Goal: Information Seeking & Learning: Learn about a topic

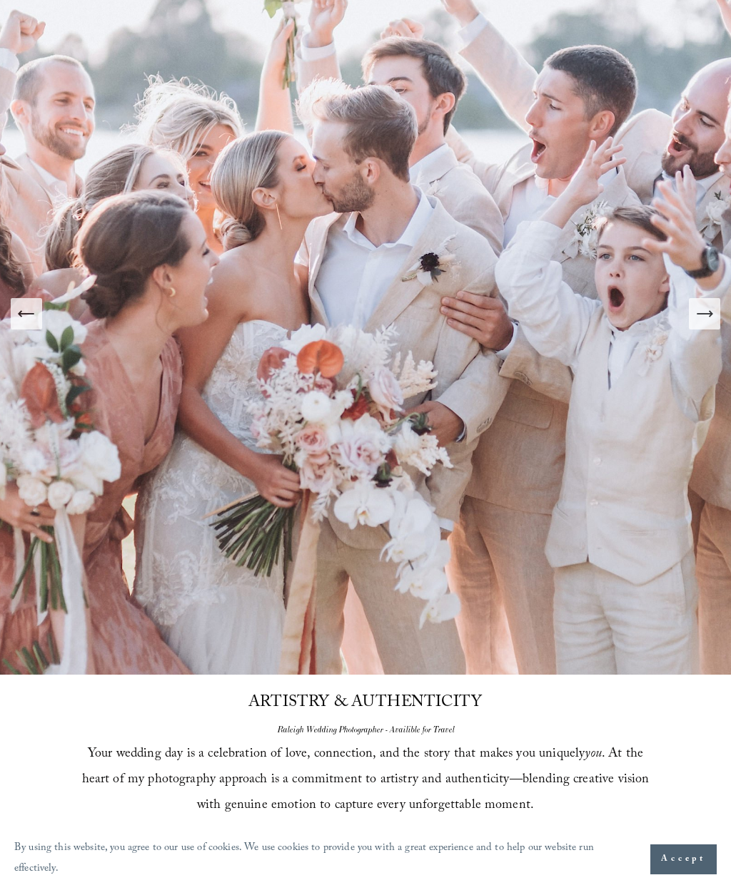
scroll to position [230, 0]
click at [713, 325] on icon "Next Slide" at bounding box center [704, 315] width 20 height 20
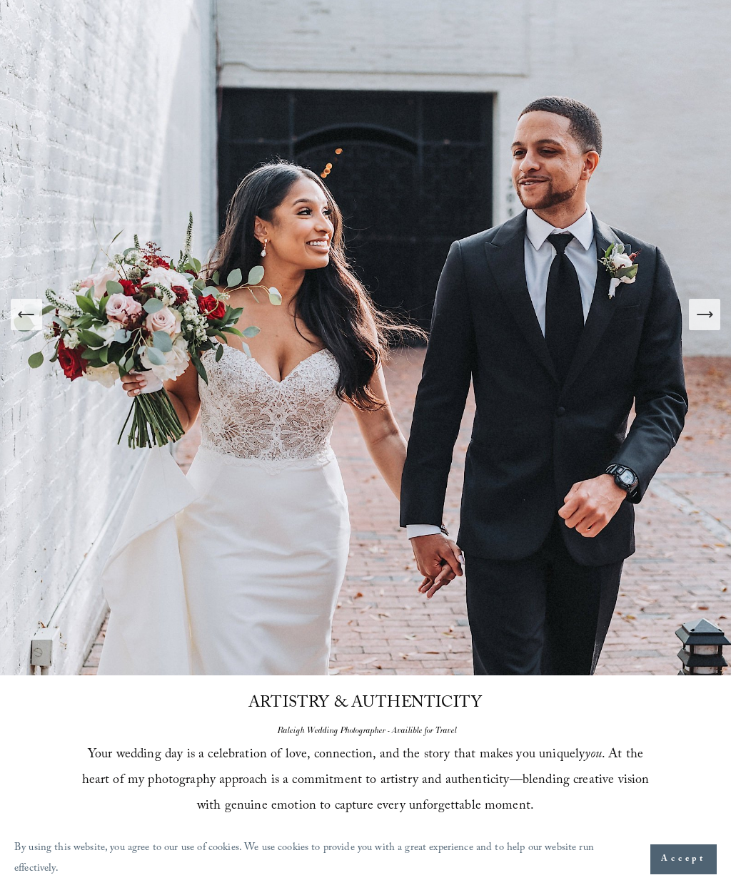
click at [711, 325] on icon "Next Slide" at bounding box center [704, 315] width 20 height 20
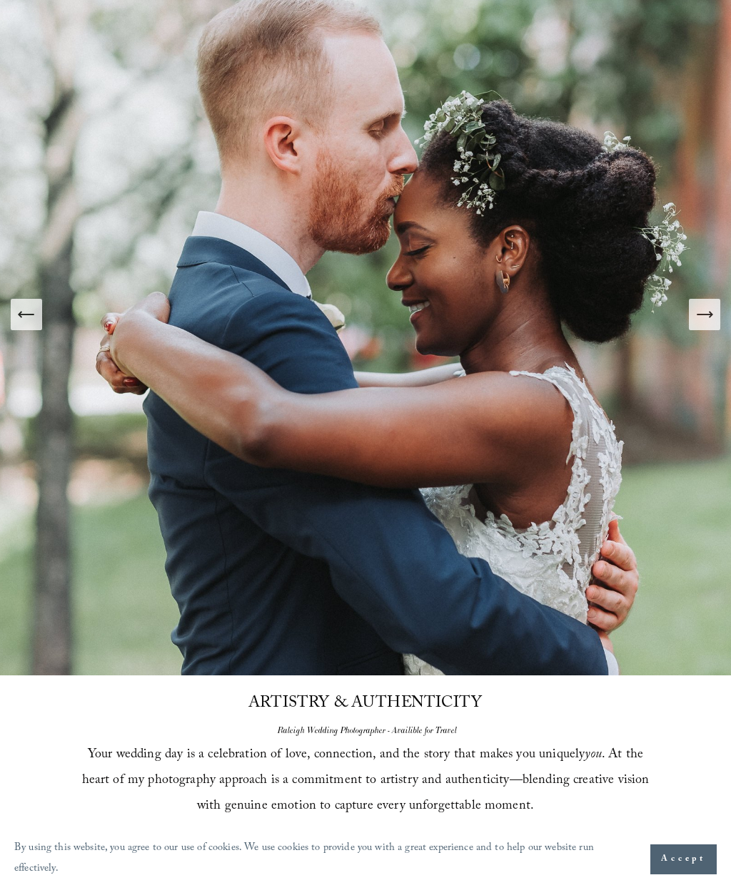
click at [712, 325] on icon "Next Slide" at bounding box center [704, 315] width 20 height 20
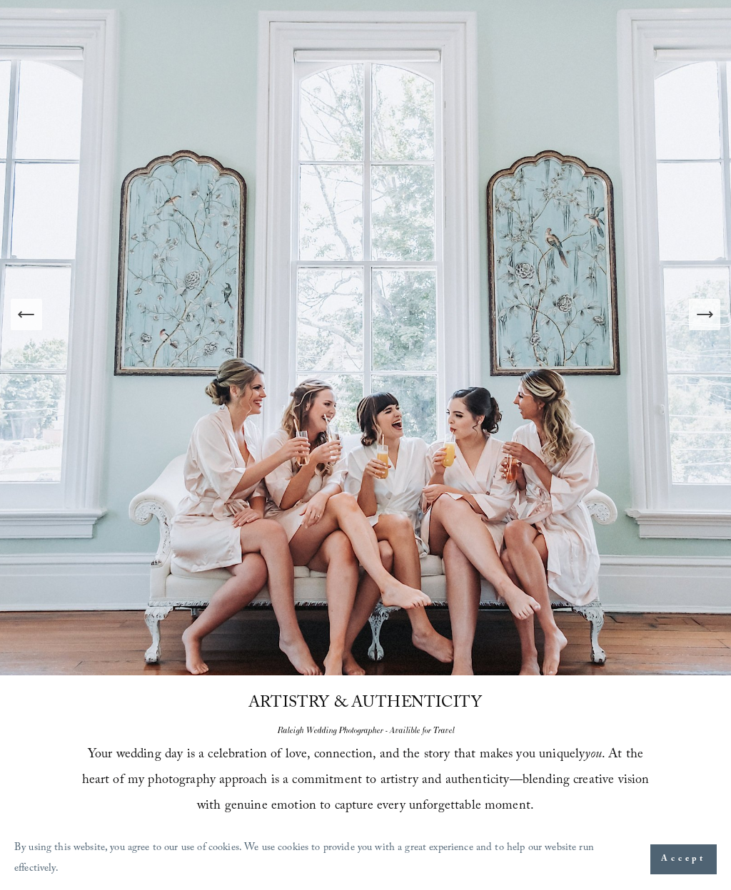
click at [714, 329] on button "Next Slide" at bounding box center [703, 314] width 31 height 31
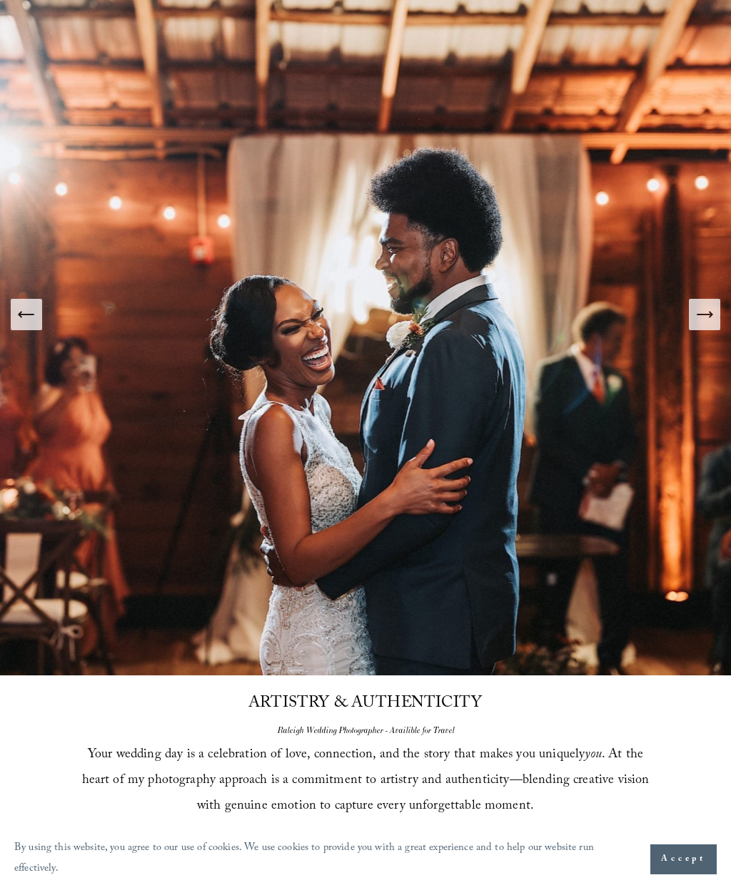
click at [713, 325] on icon "Next Slide" at bounding box center [704, 315] width 20 height 20
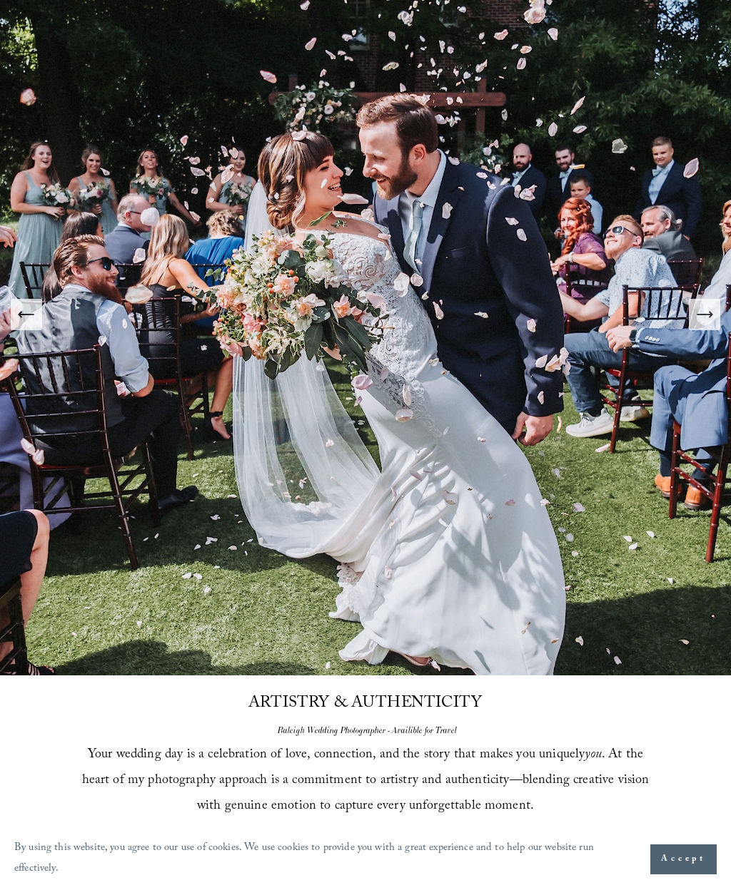
click at [714, 329] on button "Next Slide" at bounding box center [703, 314] width 31 height 31
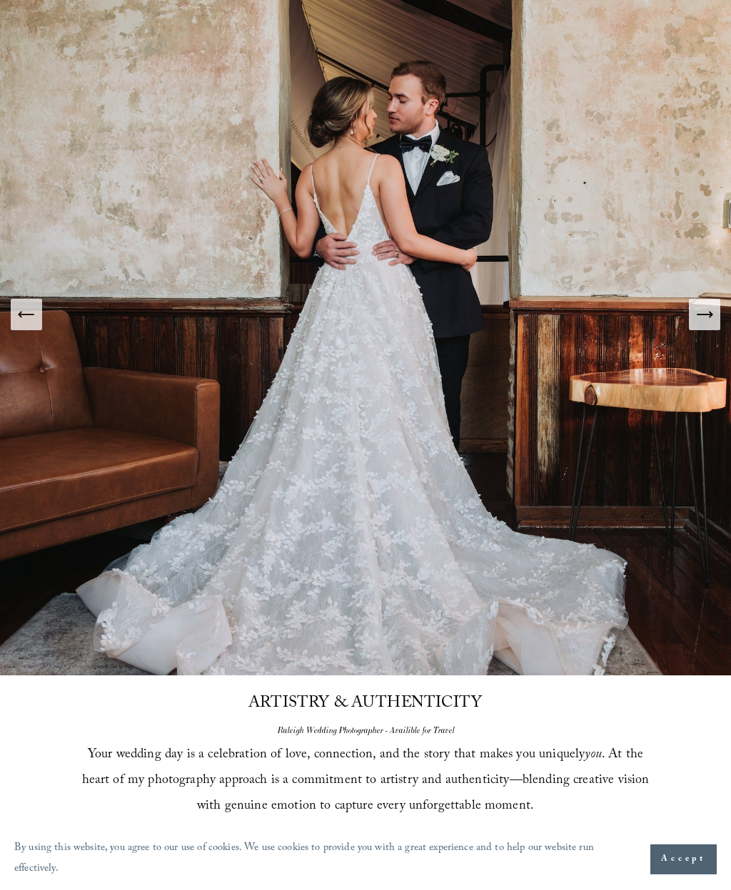
click at [712, 325] on icon "Next Slide" at bounding box center [704, 315] width 20 height 20
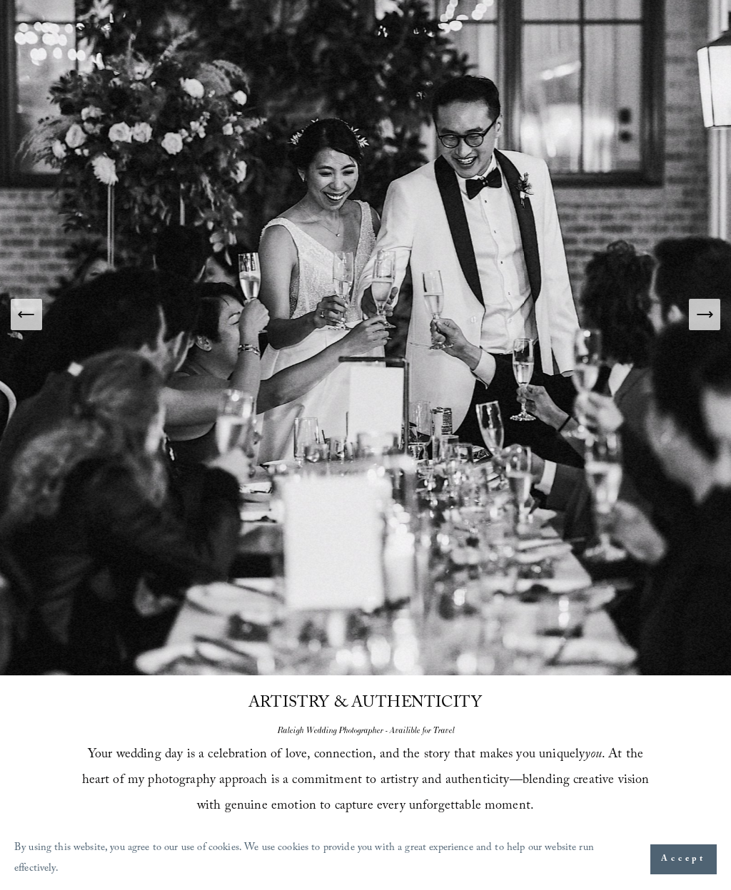
click at [713, 325] on icon "Next Slide" at bounding box center [704, 315] width 20 height 20
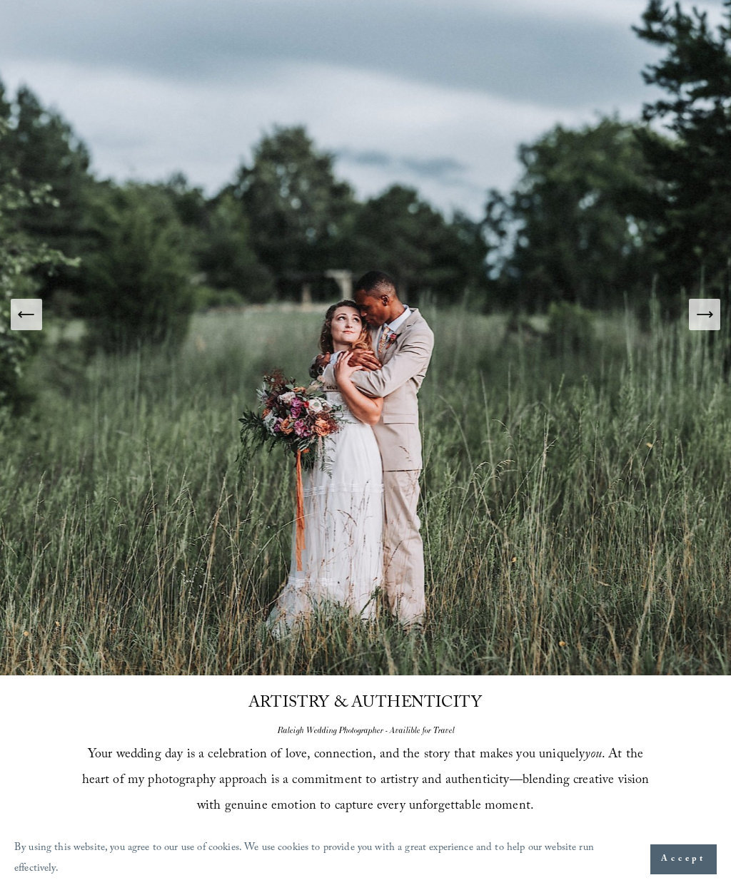
click at [711, 325] on icon "Next Slide" at bounding box center [704, 315] width 20 height 20
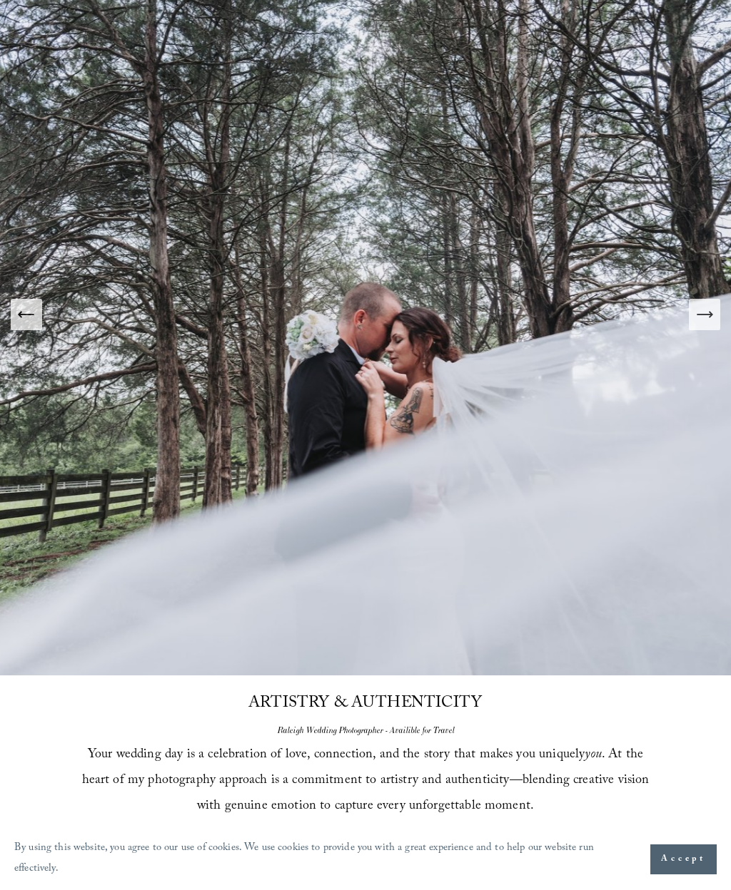
click at [713, 325] on icon "Next Slide" at bounding box center [704, 315] width 20 height 20
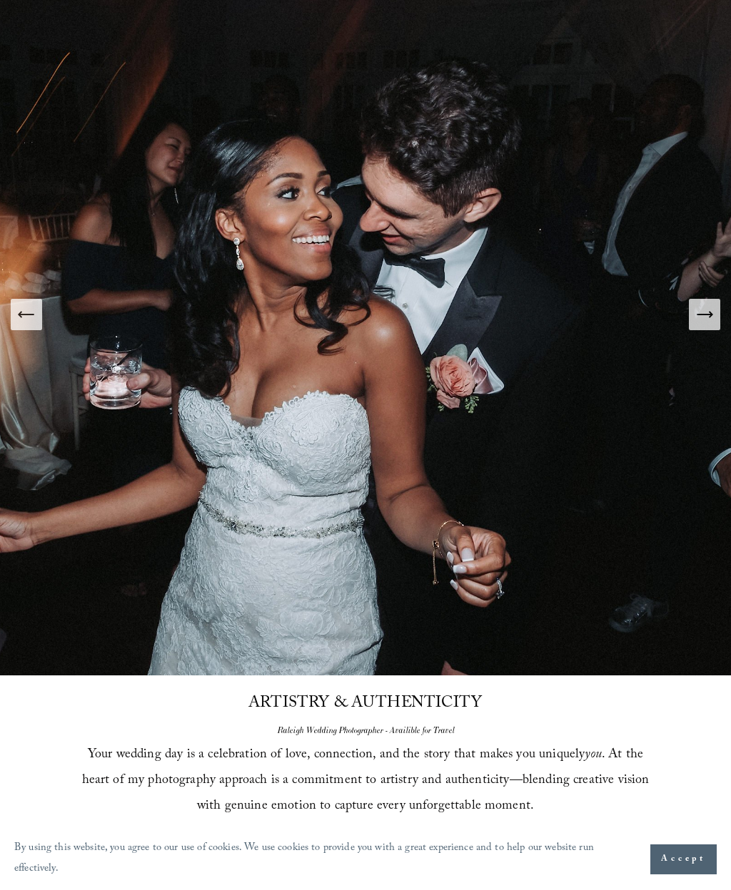
click at [715, 330] on button "Next Slide" at bounding box center [703, 314] width 31 height 31
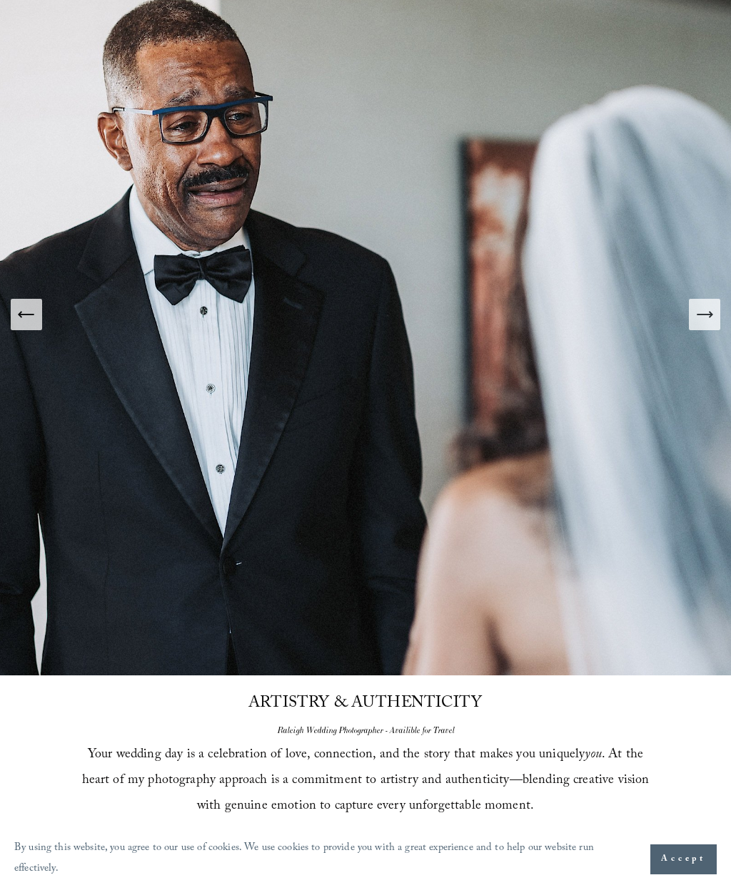
click at [715, 329] on button "Next Slide" at bounding box center [703, 314] width 31 height 31
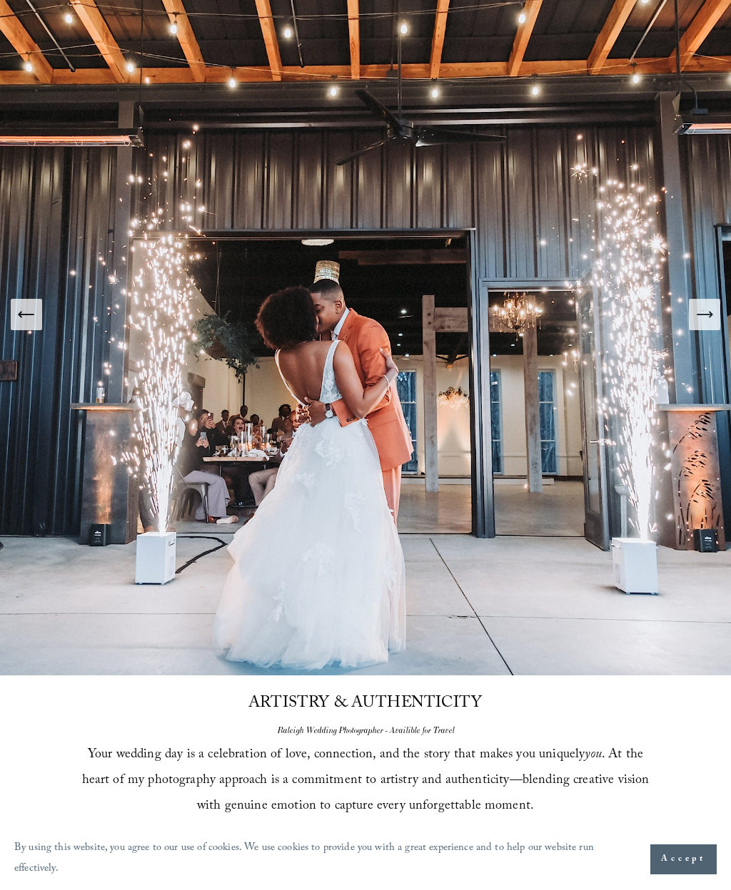
click at [718, 329] on button "Next Slide" at bounding box center [703, 314] width 31 height 31
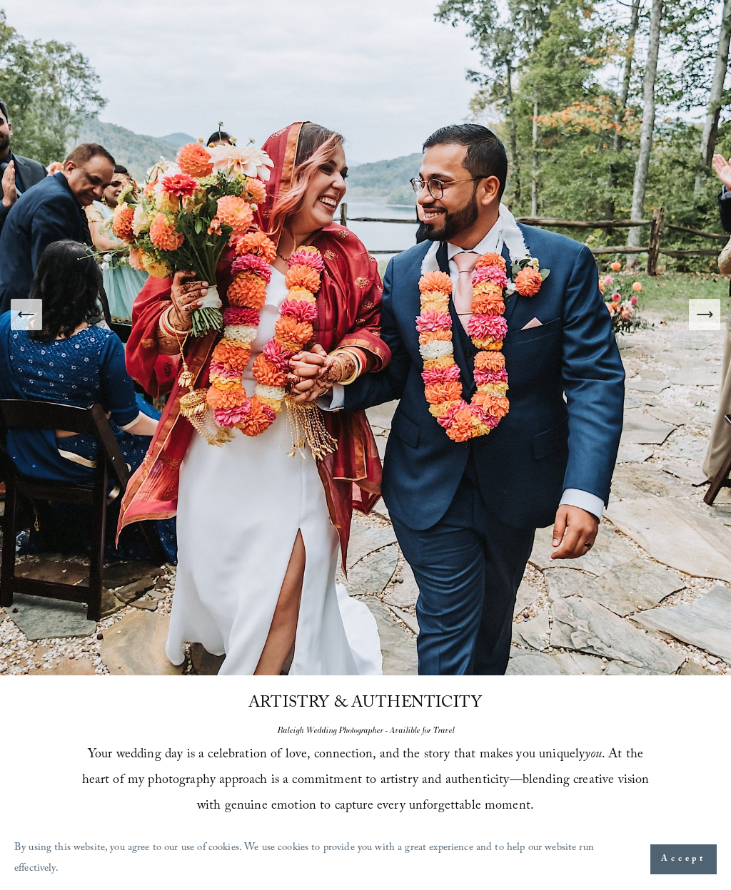
click at [717, 329] on button "Next Slide" at bounding box center [703, 314] width 31 height 31
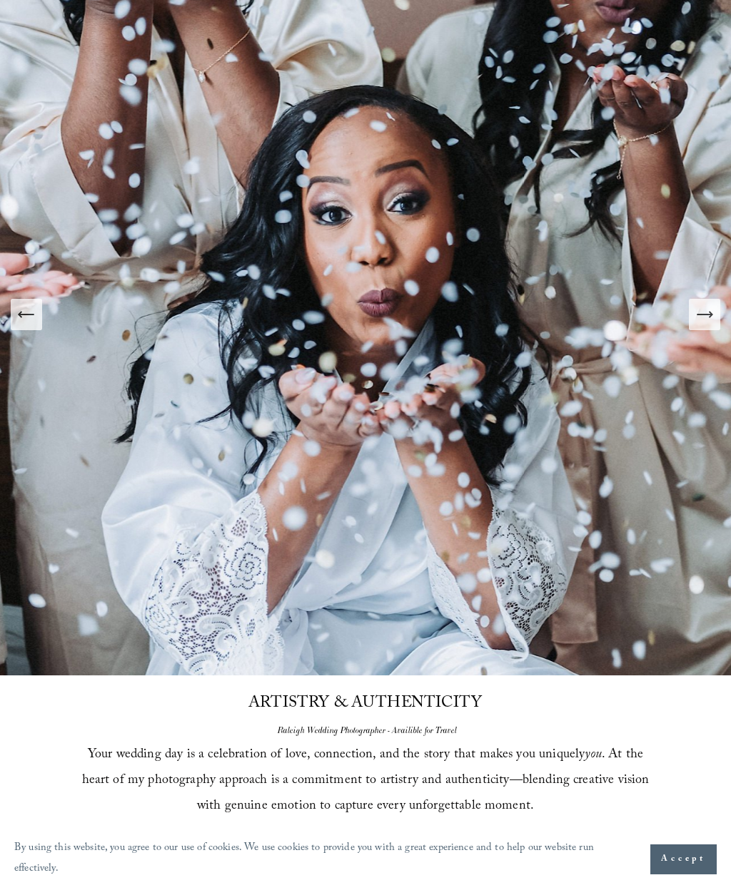
click at [724, 332] on img at bounding box center [369, 334] width 1142 height 761
click at [704, 325] on icon "Next Slide" at bounding box center [704, 315] width 20 height 20
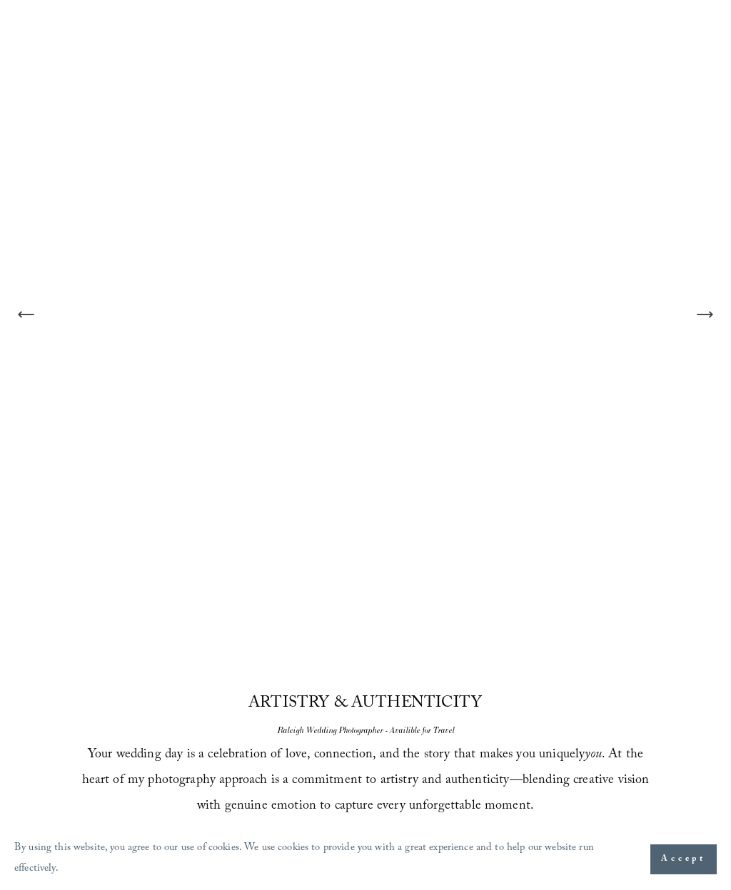
click at [709, 325] on icon "Next Slide" at bounding box center [704, 315] width 20 height 20
click at [713, 325] on icon "Next Slide" at bounding box center [704, 315] width 20 height 20
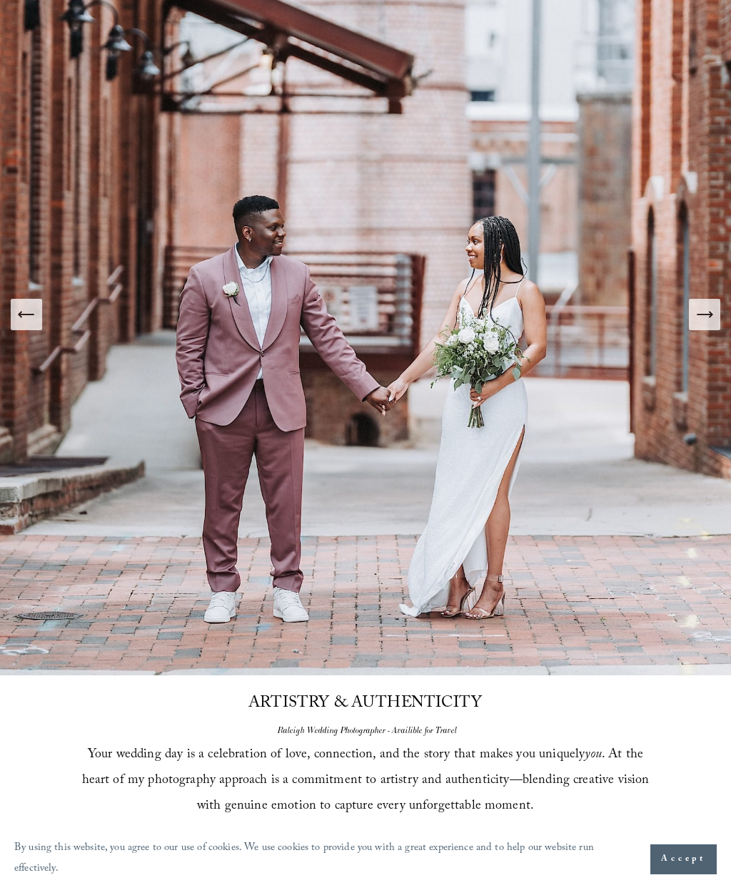
click at [715, 330] on button "Next Slide" at bounding box center [703, 314] width 31 height 31
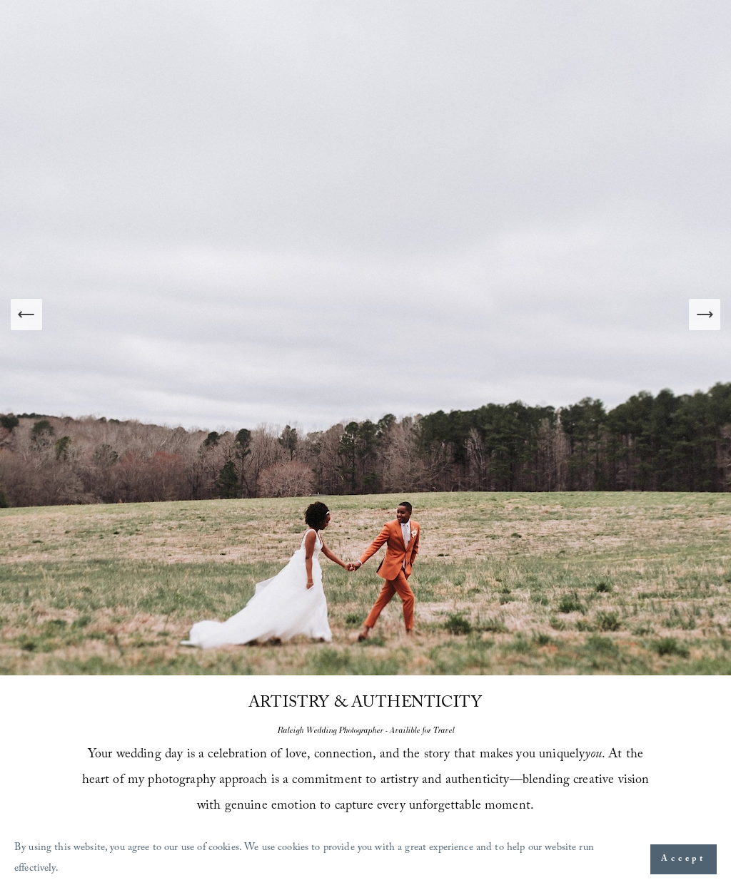
click at [715, 330] on button "Next Slide" at bounding box center [703, 314] width 31 height 31
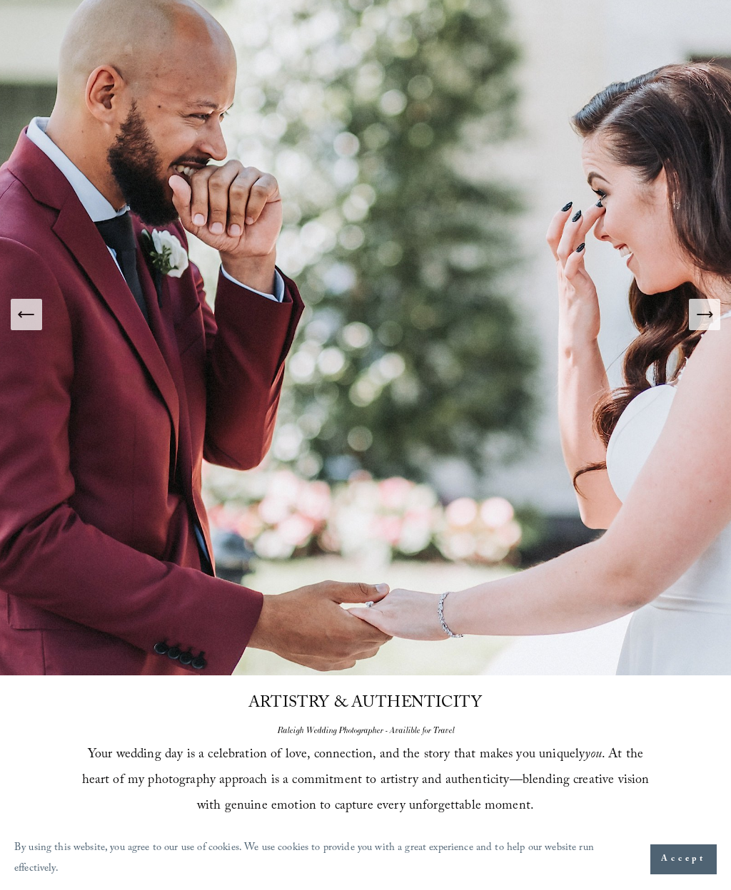
click at [711, 325] on icon "Next Slide" at bounding box center [704, 315] width 20 height 20
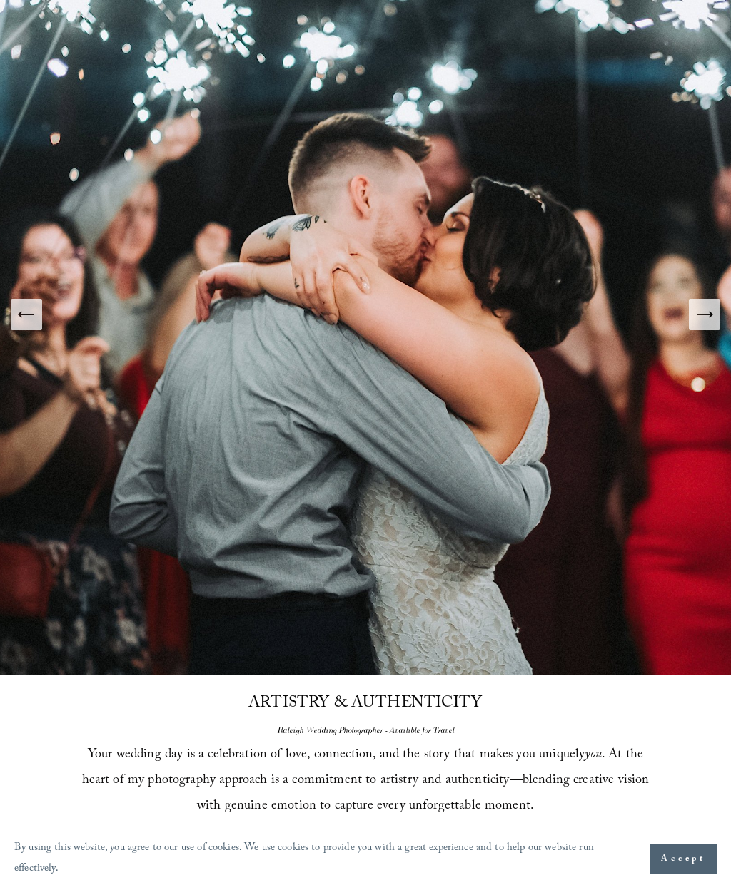
click at [711, 325] on icon "Next Slide" at bounding box center [704, 315] width 20 height 20
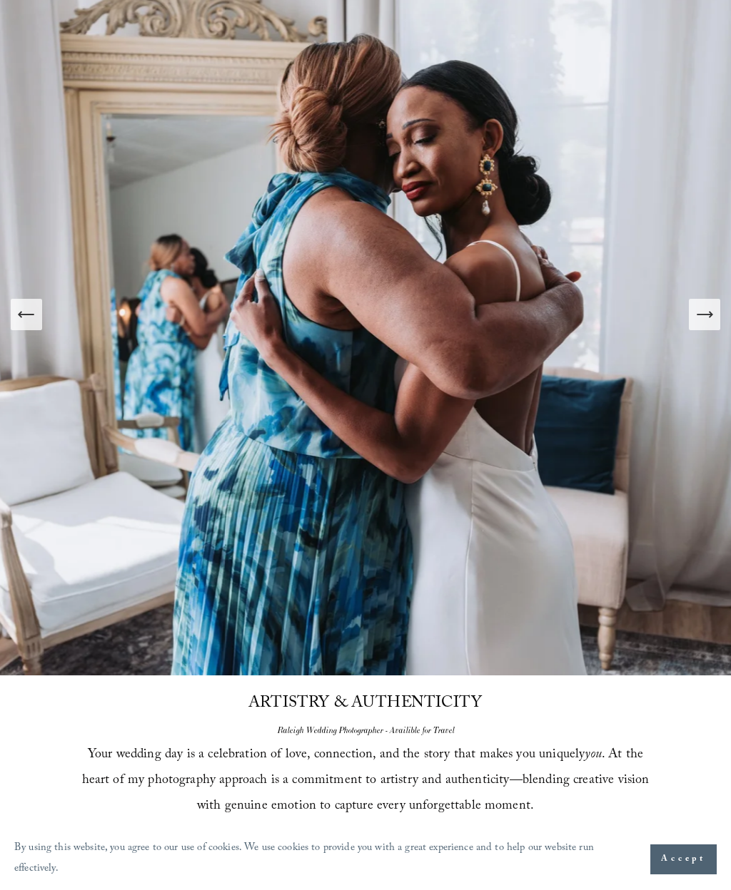
click at [712, 325] on icon "Next Slide" at bounding box center [704, 315] width 20 height 20
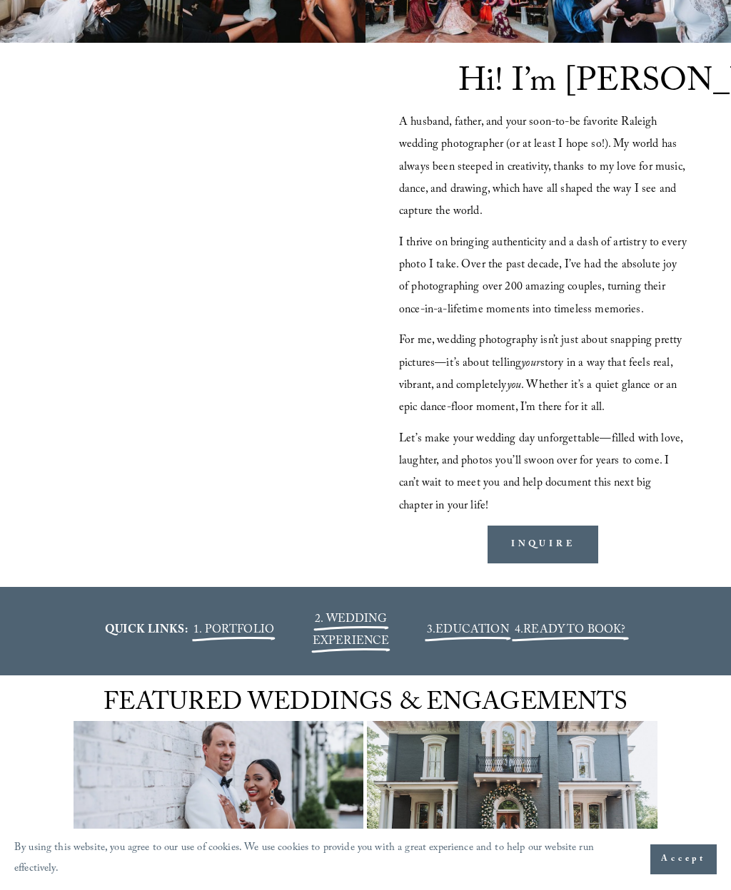
scroll to position [1514, 0]
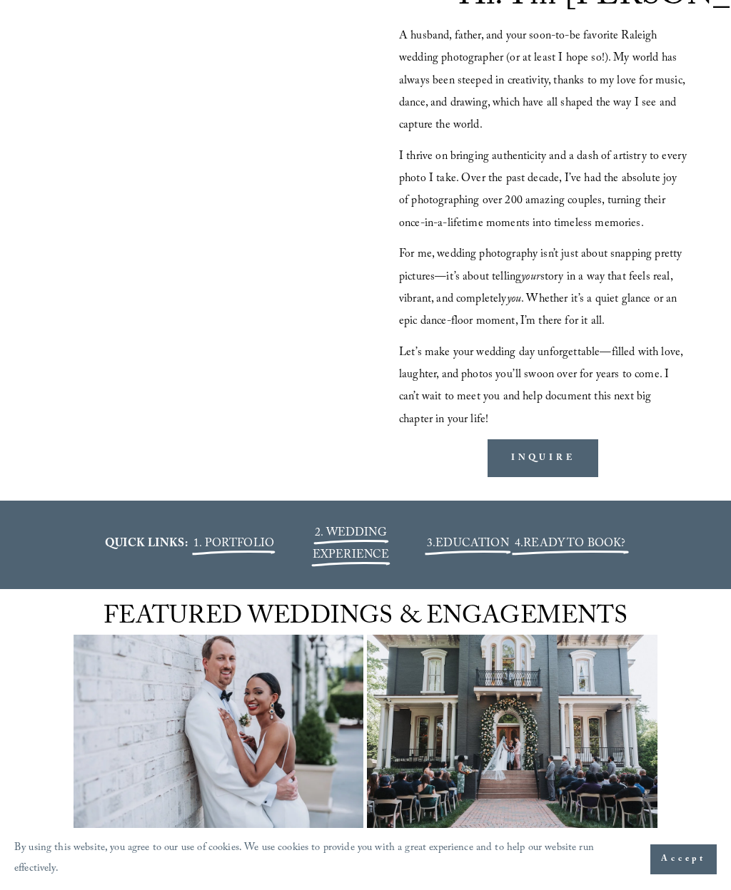
click at [239, 554] on span "1. PORTFOLIO" at bounding box center [233, 544] width 81 height 19
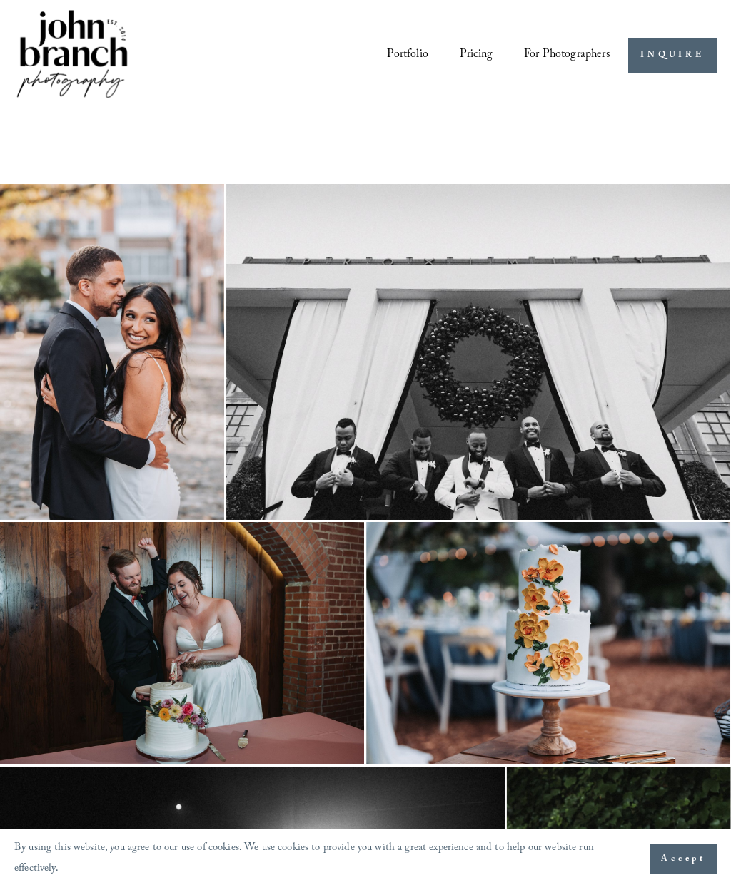
scroll to position [0, 1]
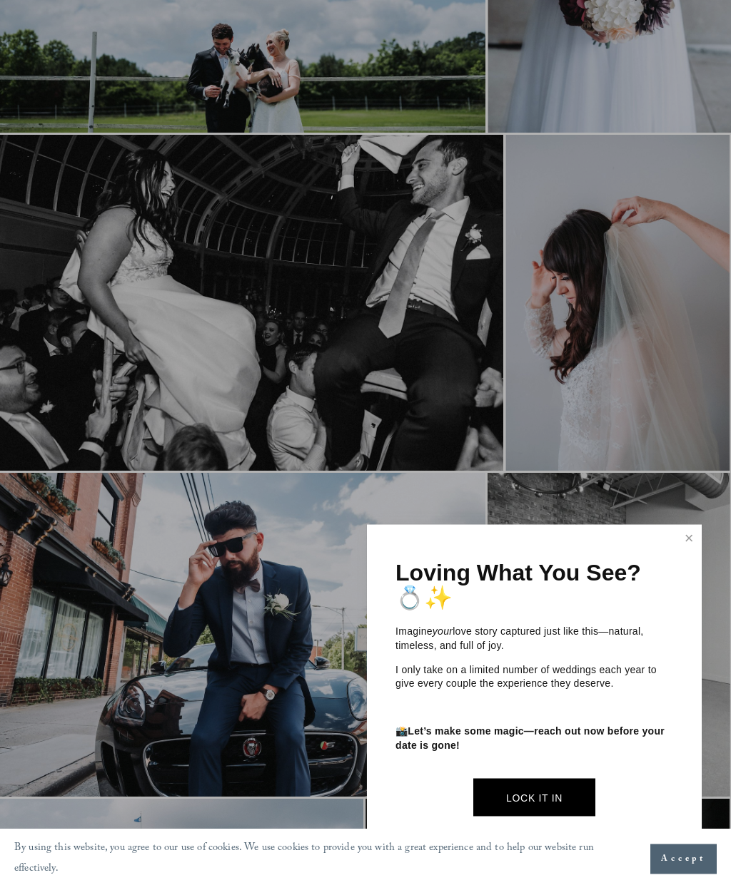
click at [691, 550] on link "Close" at bounding box center [688, 538] width 21 height 23
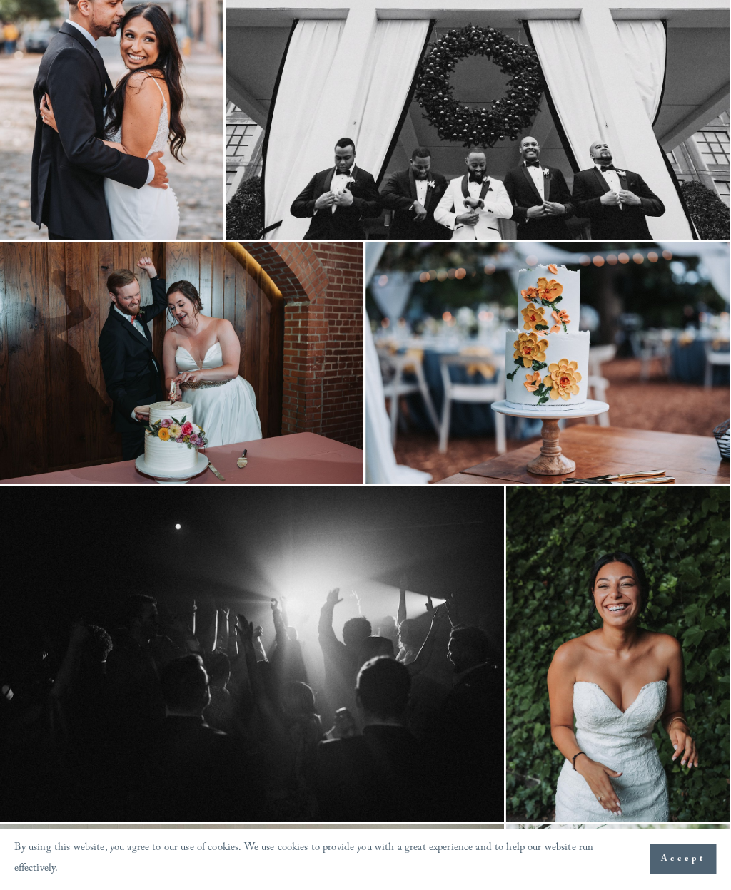
scroll to position [0, 0]
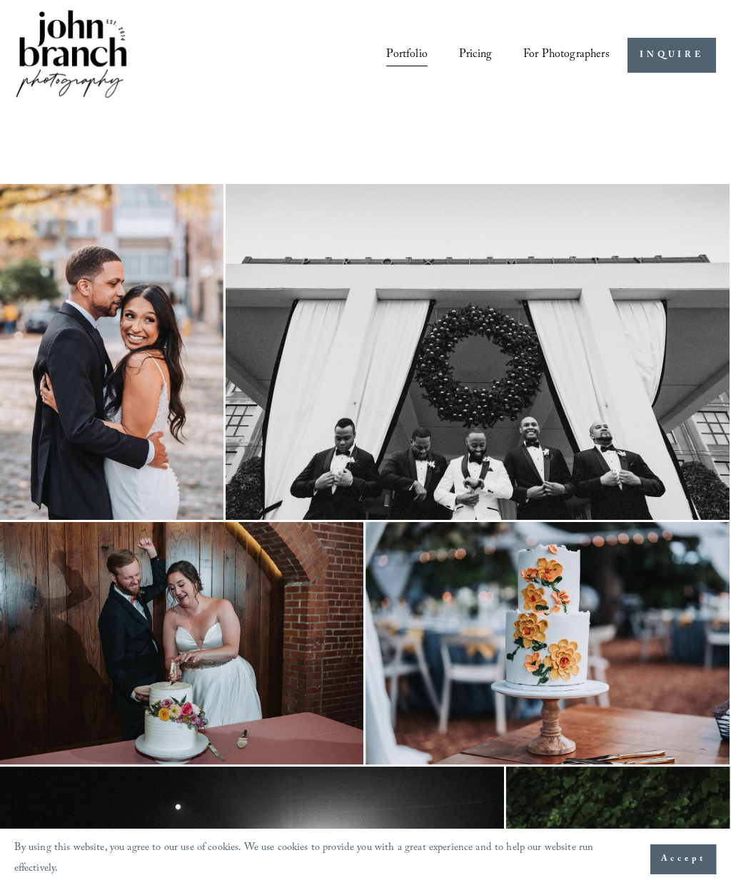
click at [0, 0] on div at bounding box center [0, 0] width 0 height 0
click at [397, 484] on link "Pricing" at bounding box center [365, 484] width 128 height 44
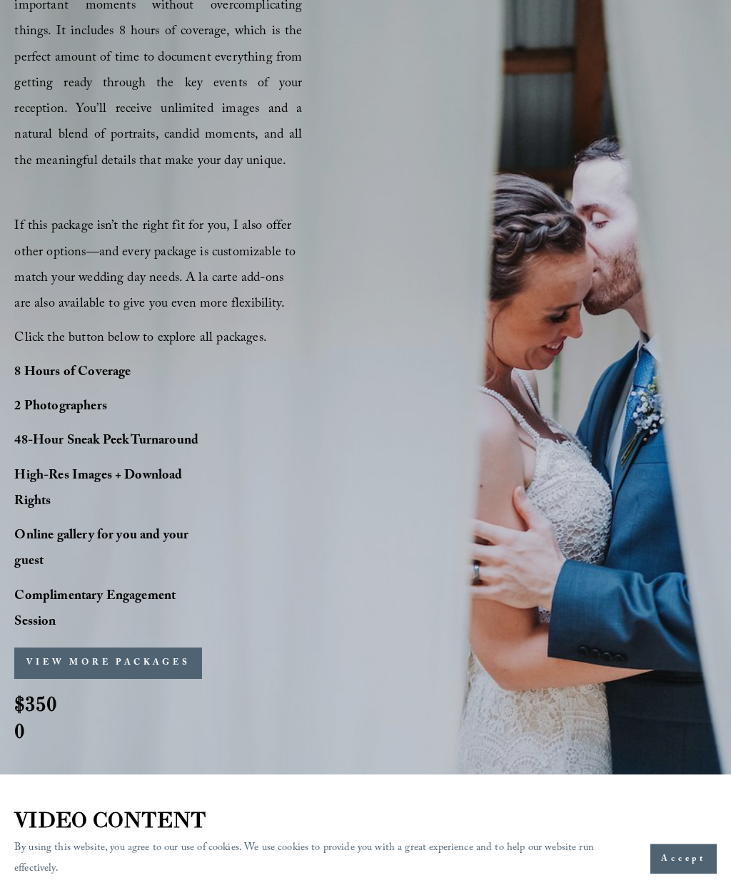
scroll to position [870, 0]
click at [105, 370] on strong "8 Hours of Coverage" at bounding box center [72, 373] width 116 height 22
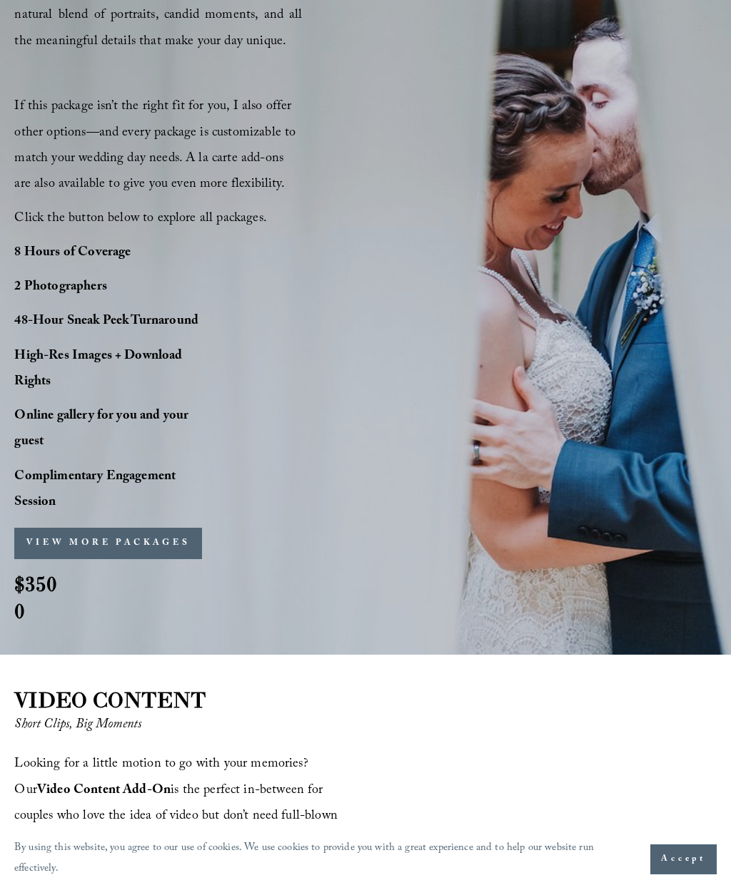
scroll to position [989, 0]
click at [163, 416] on strong "Online gallery for you and your guest" at bounding box center [102, 431] width 177 height 48
click at [52, 382] on p "High-Res Images + Download Rights" at bounding box center [113, 371] width 199 height 52
click at [87, 347] on strong "High-Res Images + Download Rights" at bounding box center [99, 371] width 171 height 48
click at [148, 296] on p "2 Photographers" at bounding box center [113, 289] width 199 height 26
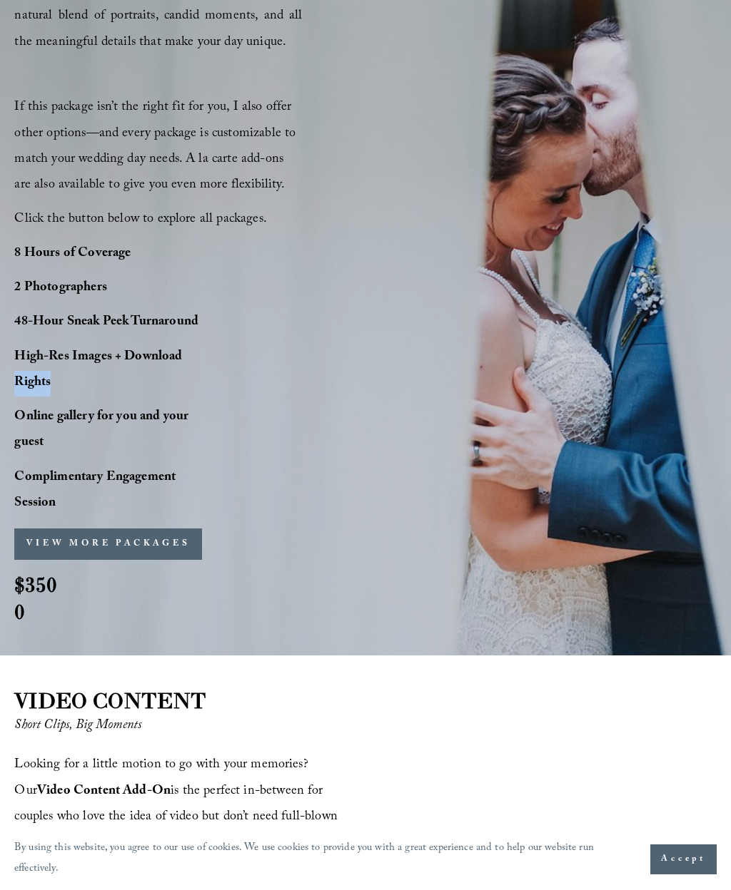
click at [141, 469] on strong "Complimentary Engagement Session" at bounding box center [96, 491] width 164 height 48
click at [154, 467] on strong "Complimentary Engagement Session" at bounding box center [96, 491] width 164 height 48
click at [178, 542] on button "VIEW MORE PACKAGES" at bounding box center [108, 544] width 188 height 31
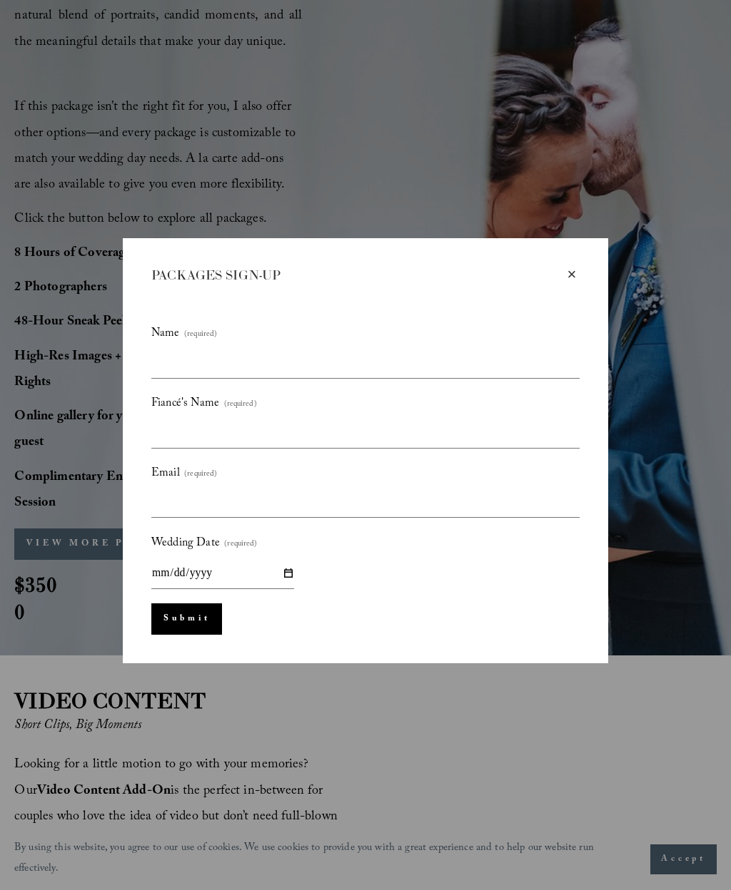
click at [571, 272] on div "×" at bounding box center [572, 275] width 16 height 16
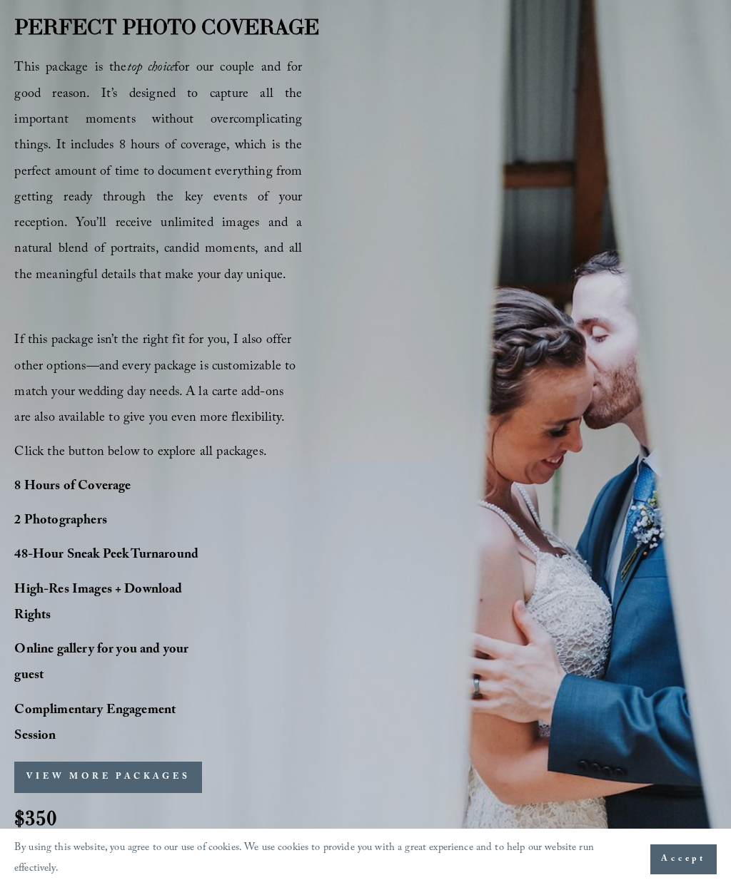
scroll to position [780, 0]
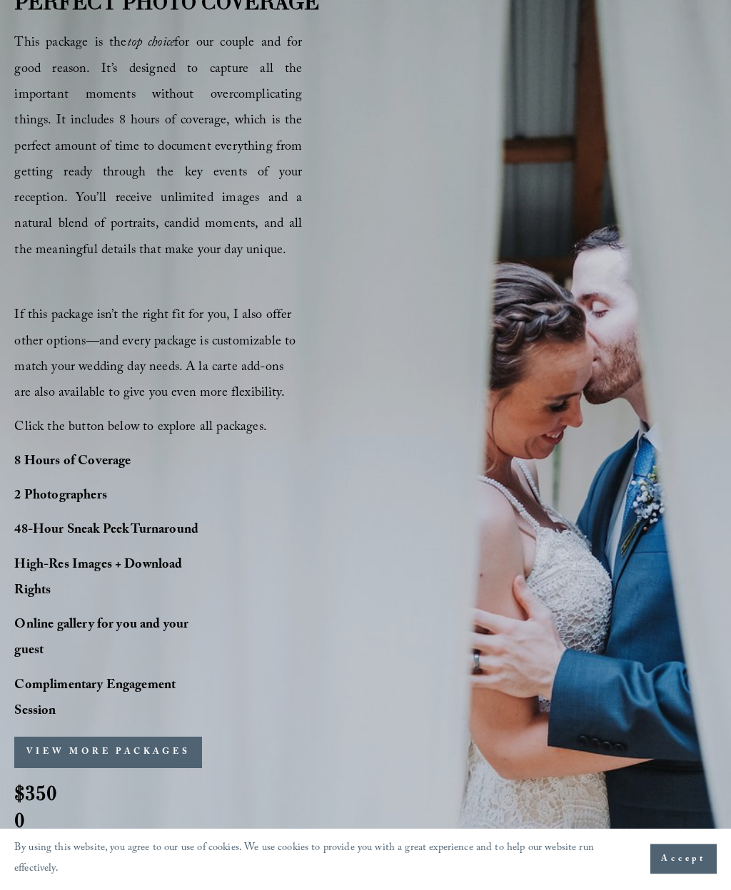
click at [19, 825] on strong "$3500" at bounding box center [35, 807] width 43 height 54
click at [30, 815] on h2 "$3500" at bounding box center [39, 807] width 51 height 55
click at [51, 789] on strong "$3500" at bounding box center [35, 807] width 43 height 54
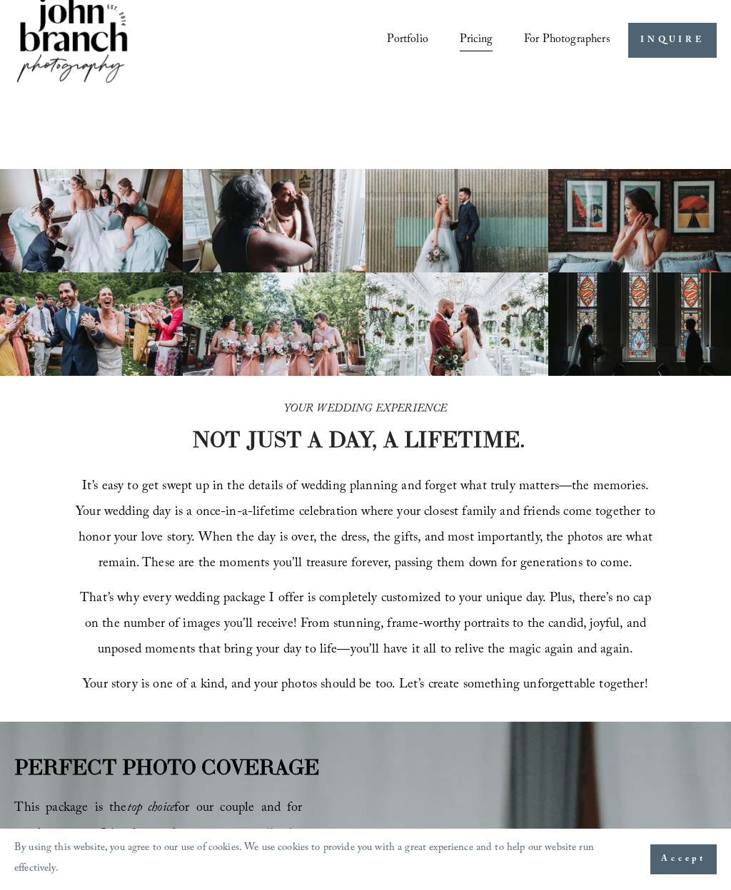
scroll to position [0, 0]
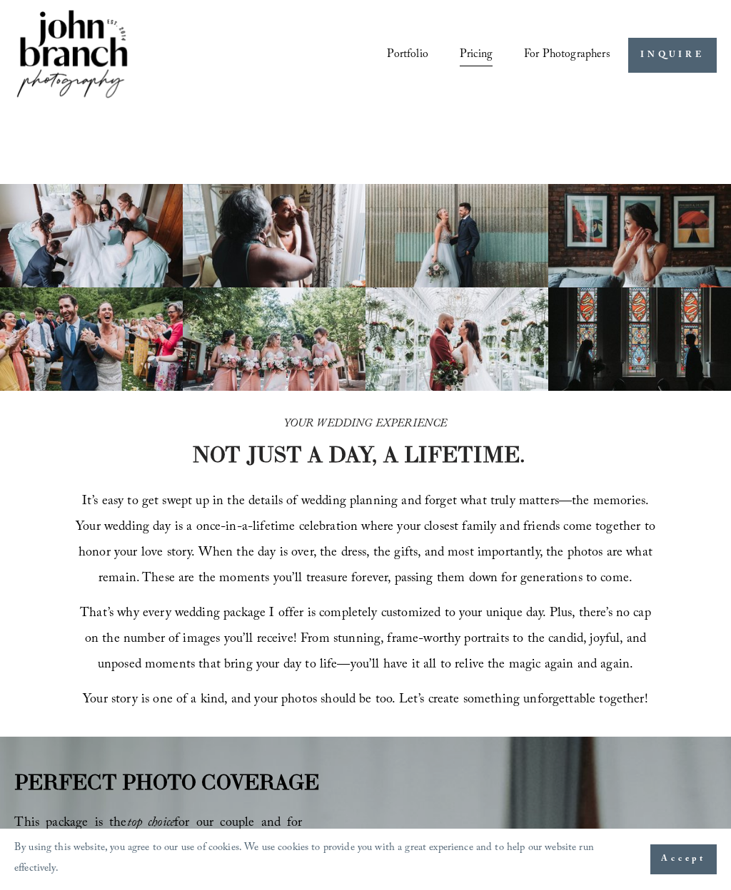
click at [0, 0] on div at bounding box center [0, 0] width 0 height 0
click at [487, 592] on link "Folder: For Photographers" at bounding box center [366, 600] width 386 height 44
click at [390, 419] on link "Presets" at bounding box center [364, 424] width 123 height 44
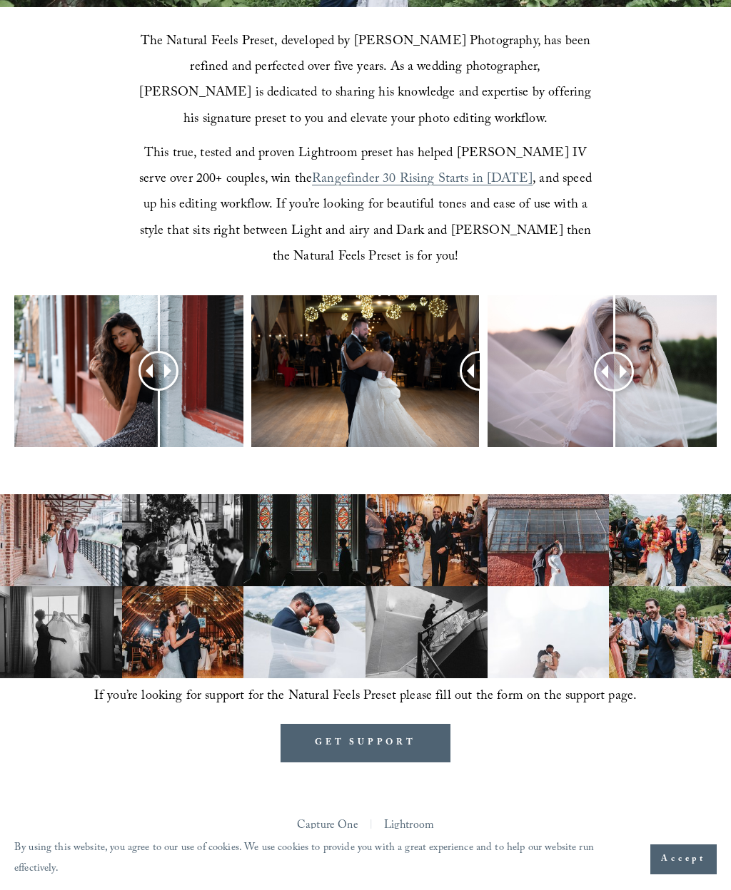
scroll to position [579, 0]
